Goal: Information Seeking & Learning: Learn about a topic

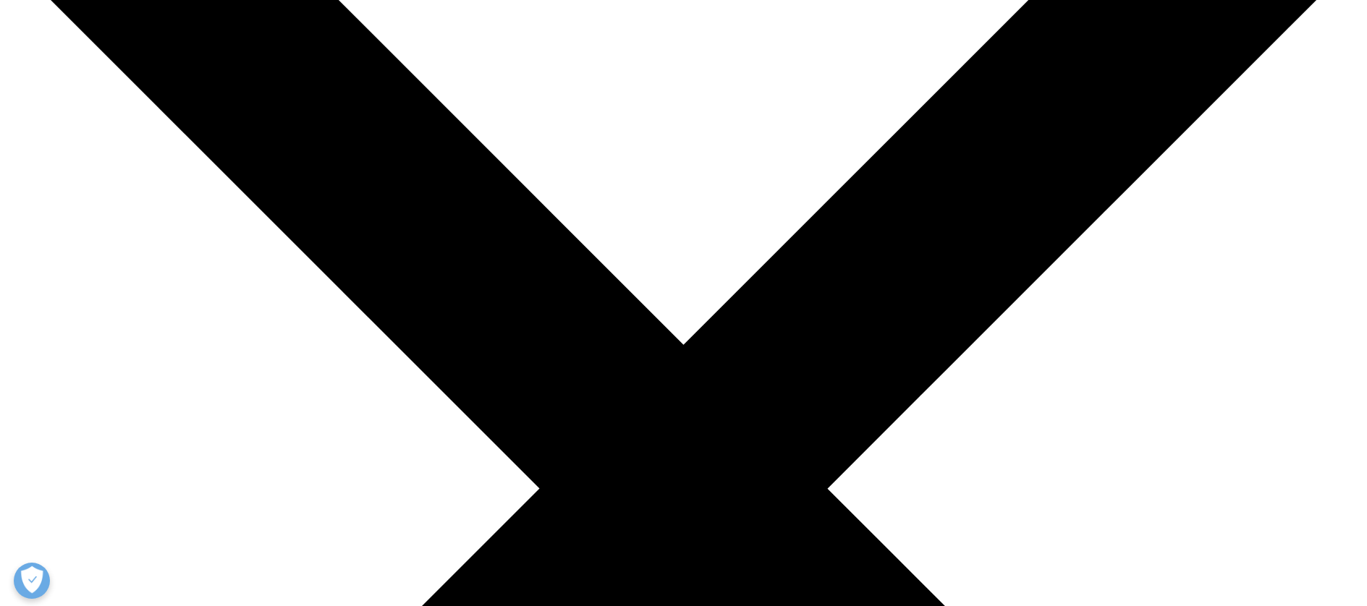
scroll to position [245, 0]
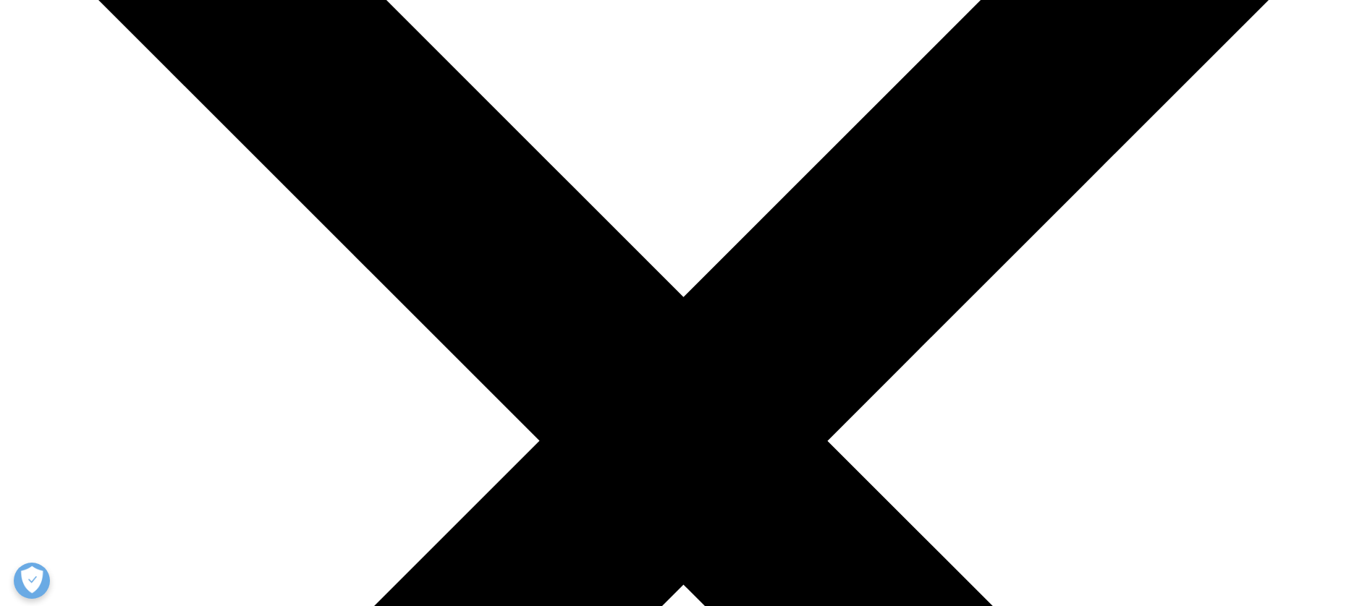
scroll to position [507, 0]
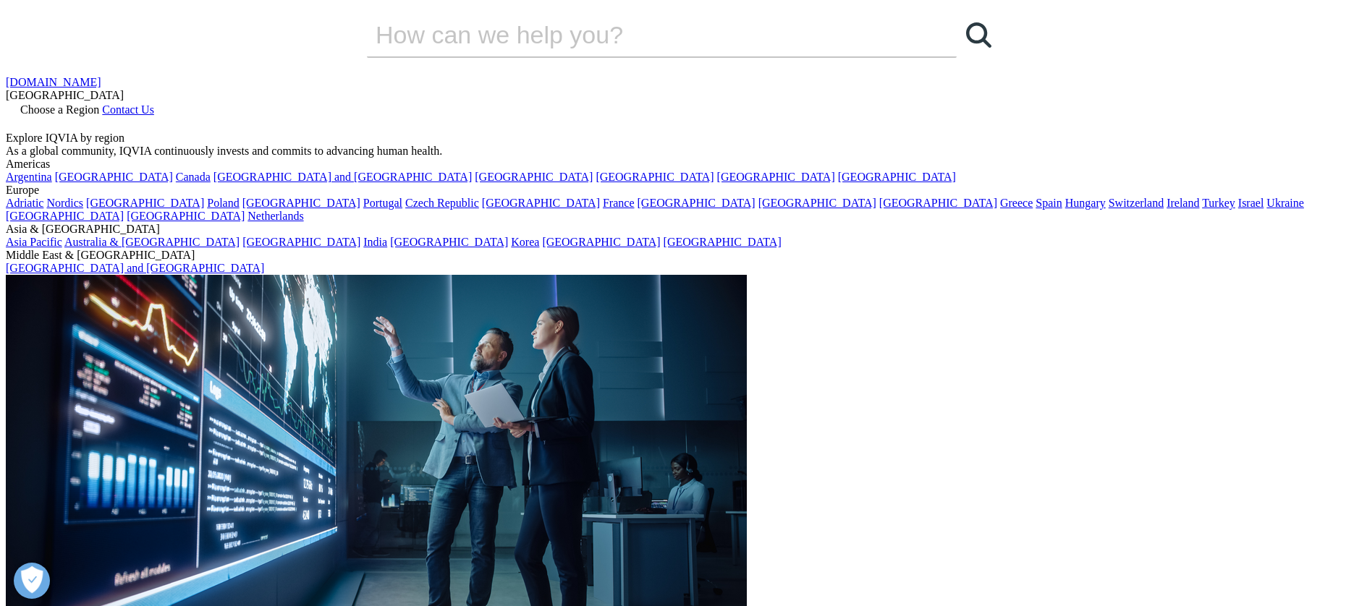
click at [99, 103] on span "Choose a Region" at bounding box center [59, 109] width 79 height 12
click at [838, 183] on link "[GEOGRAPHIC_DATA]" at bounding box center [897, 177] width 118 height 12
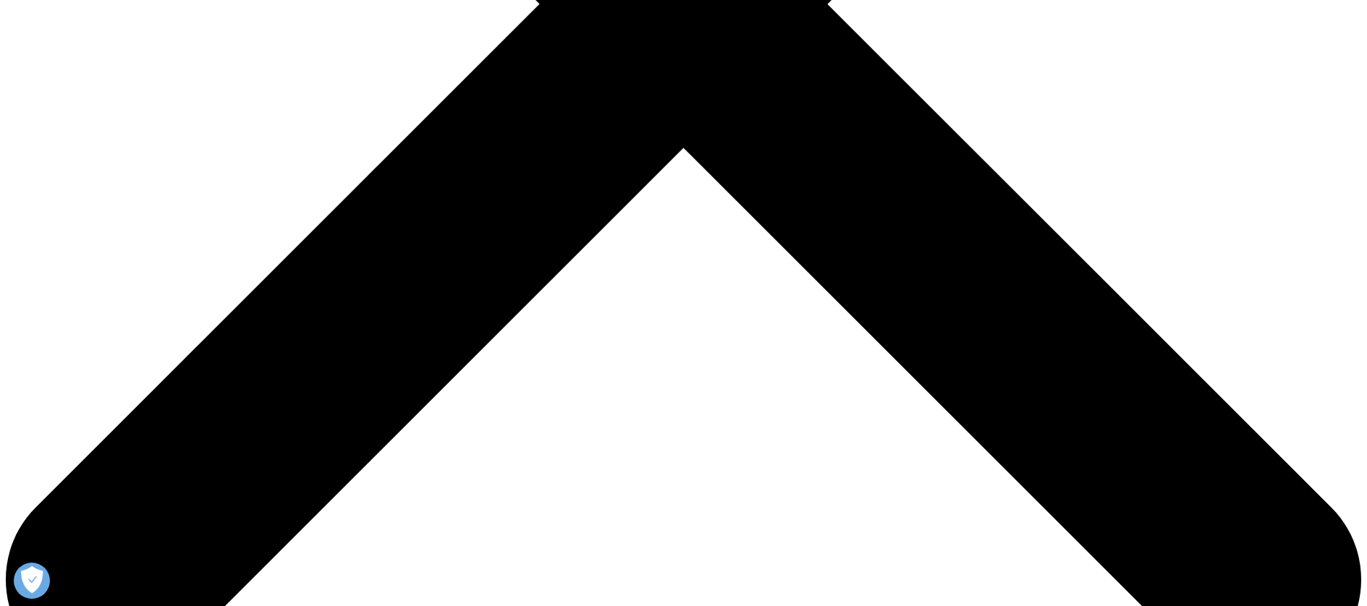
scroll to position [773, 0]
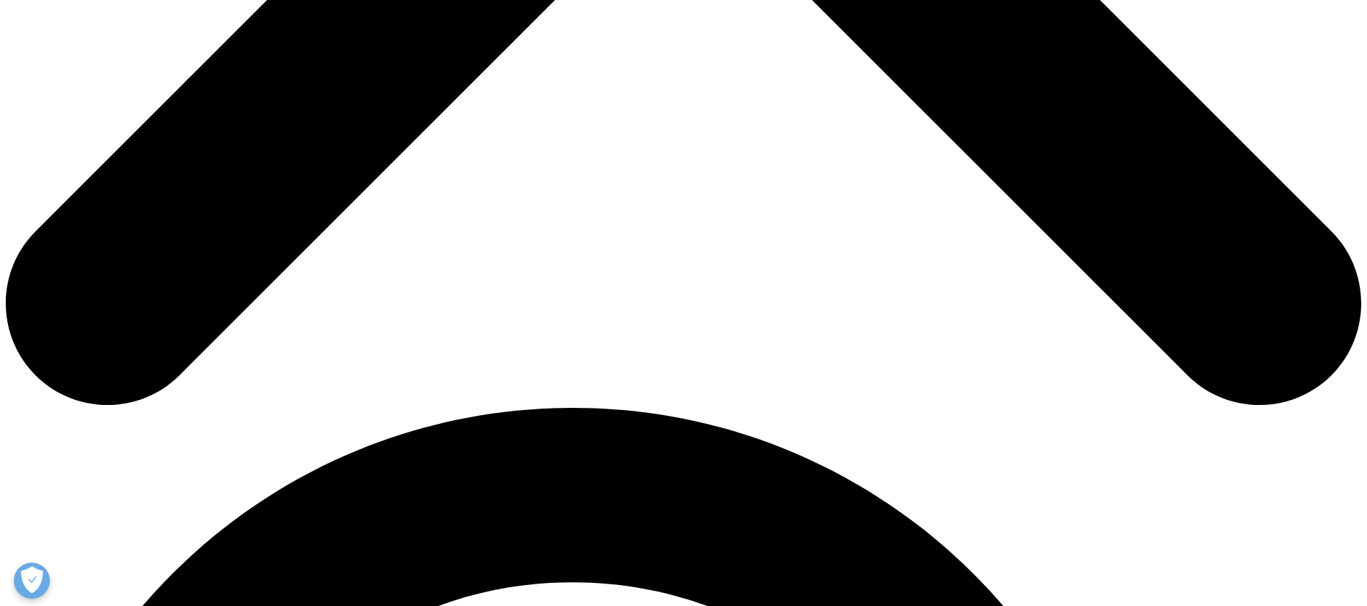
scroll to position [1027, 0]
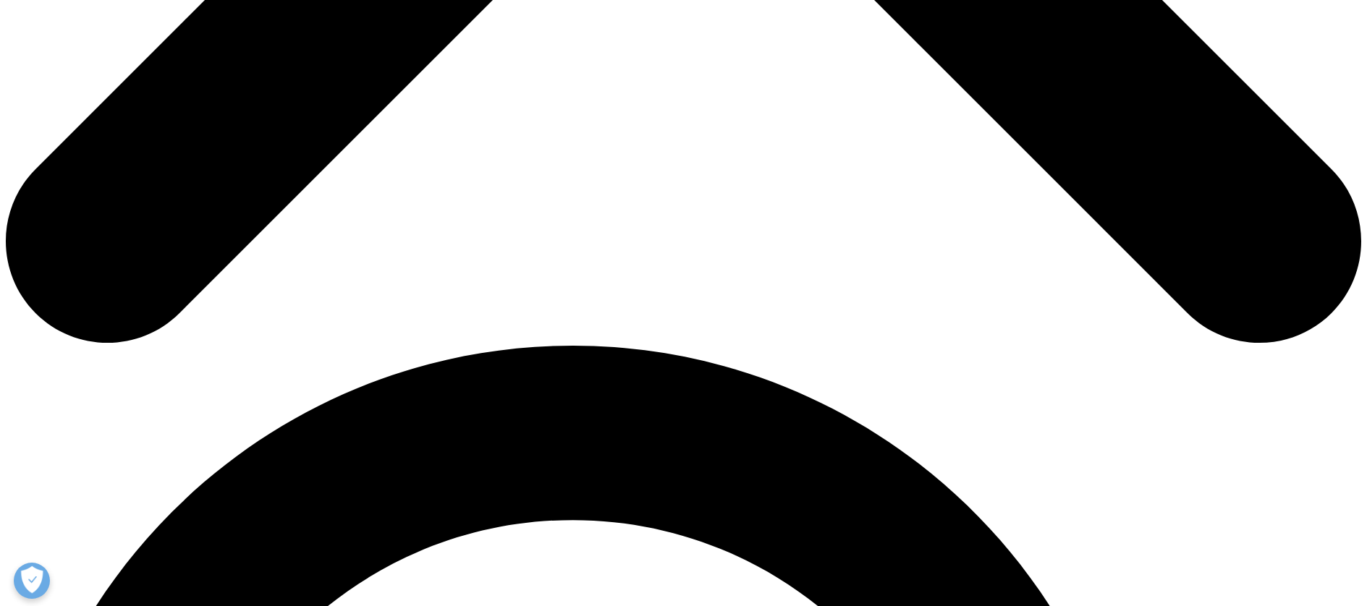
scroll to position [1045, 0]
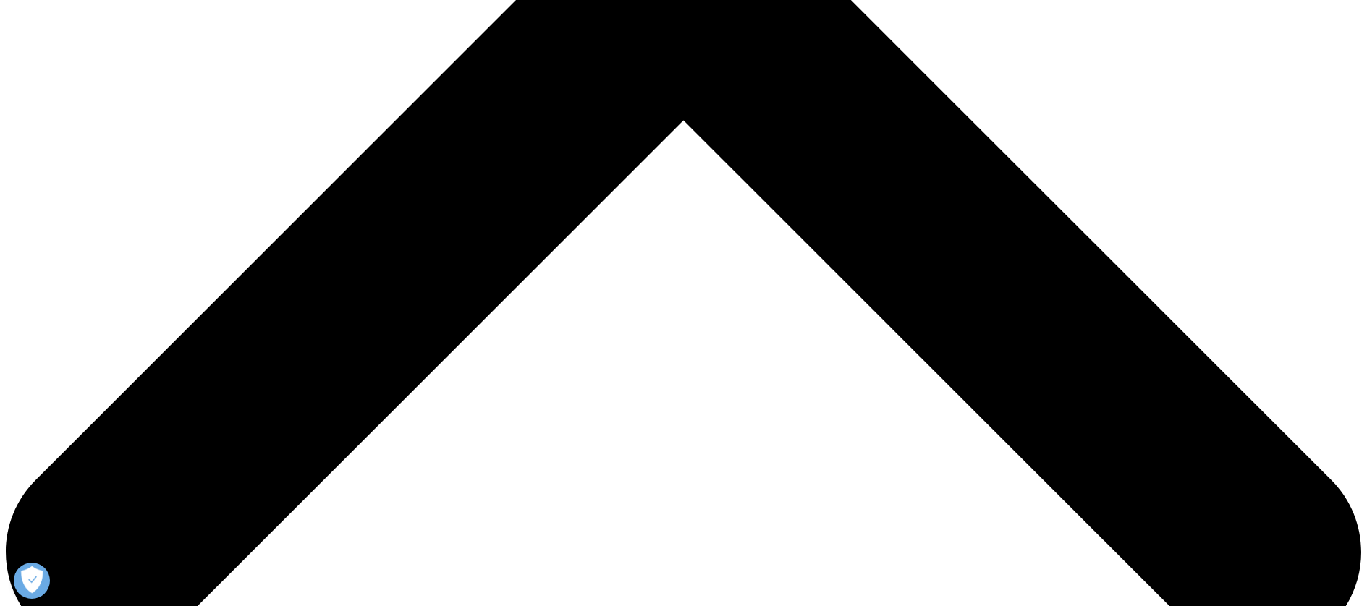
scroll to position [415, 0]
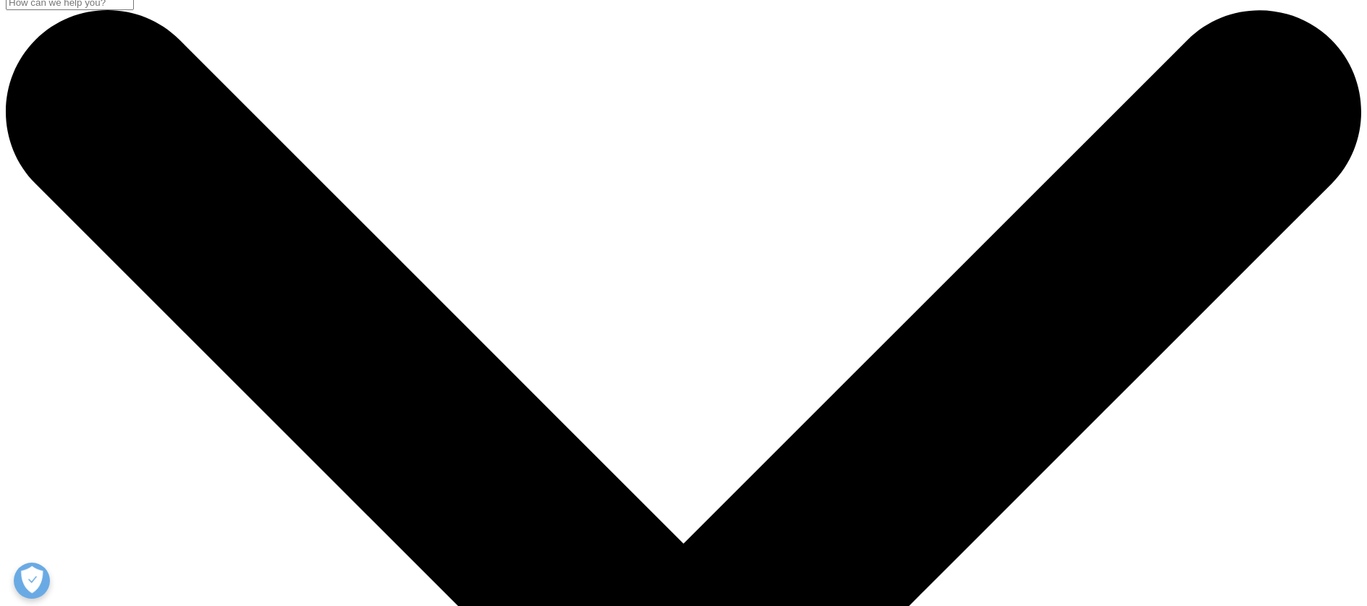
scroll to position [0, 0]
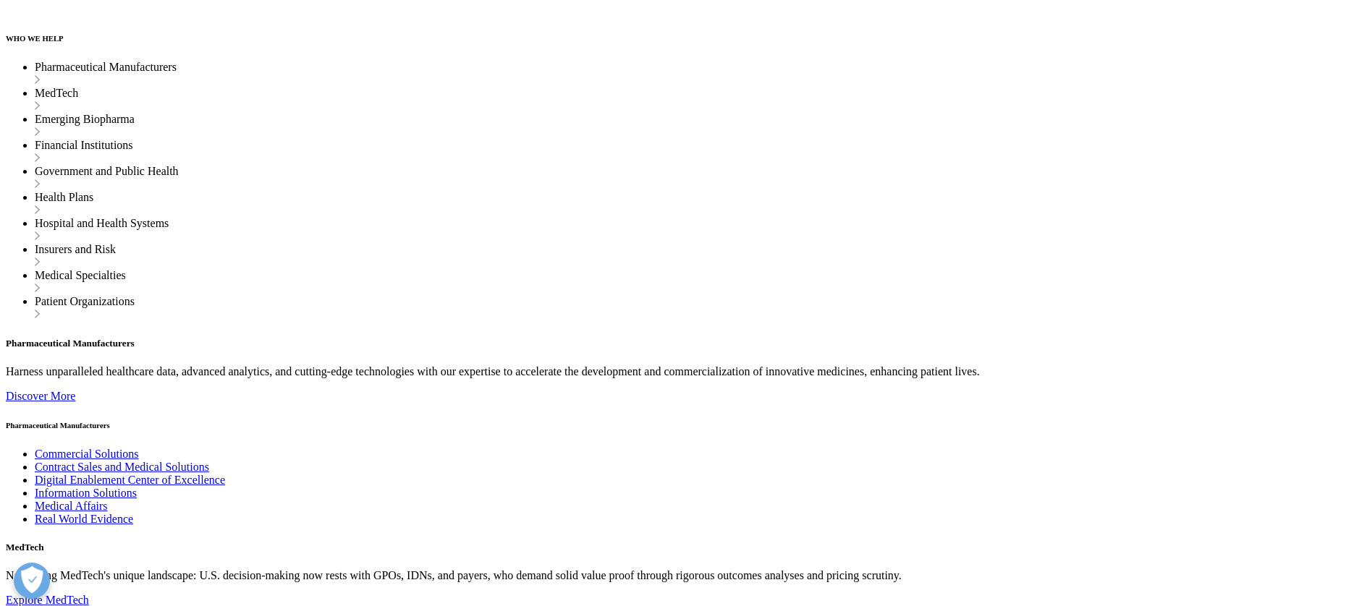
scroll to position [2764, 0]
